Goal: Navigation & Orientation: Find specific page/section

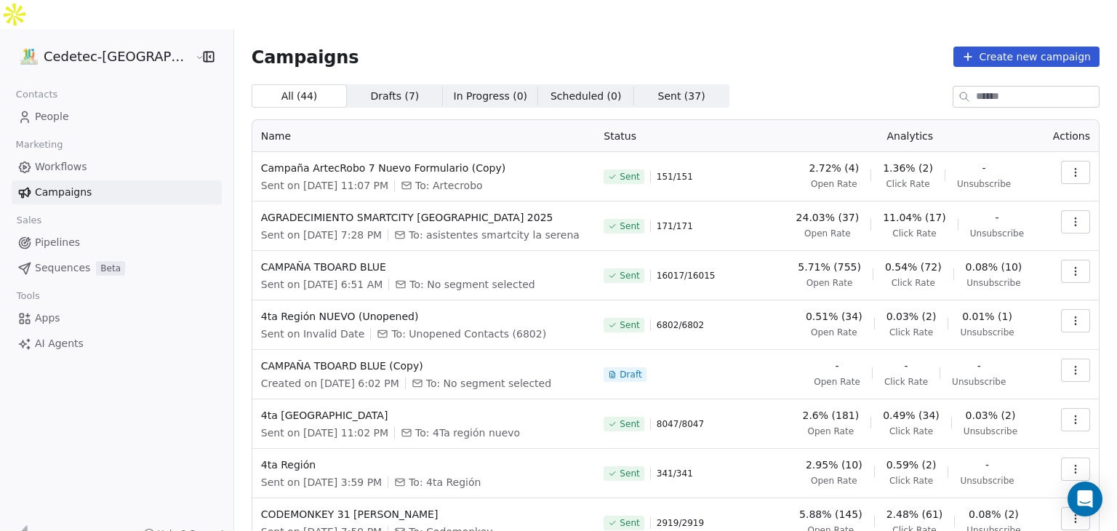
click at [56, 180] on link "Campaigns" at bounding box center [117, 192] width 210 height 24
click at [60, 185] on span "Campaigns" at bounding box center [63, 192] width 57 height 15
